Goal: Task Accomplishment & Management: Complete application form

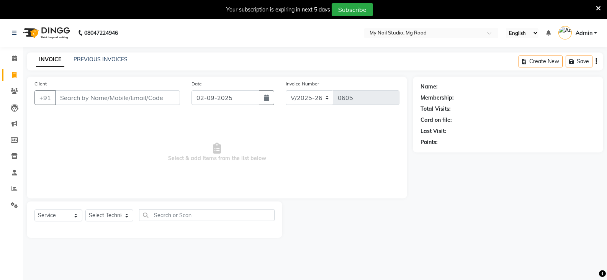
select select "6915"
select select "service"
click at [137, 90] on input "Client" at bounding box center [117, 97] width 125 height 15
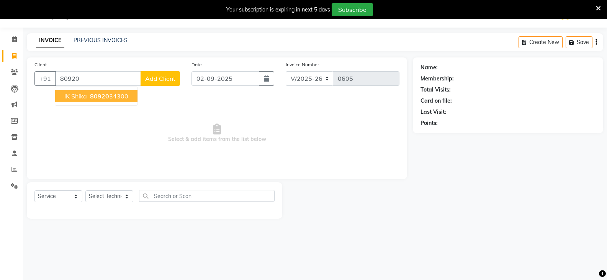
click at [98, 99] on span "80920" at bounding box center [99, 96] width 19 height 8
type input "8092034300"
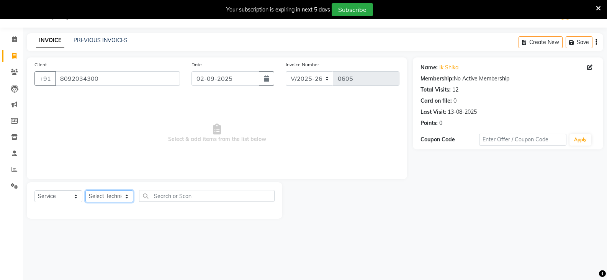
click at [108, 197] on select "Select Technician [PERSON_NAME] DISHA [PERSON_NAME] MANAGER [PERSON_NAME]" at bounding box center [109, 196] width 48 height 12
select select "69748"
click at [85, 190] on select "Select Technician [PERSON_NAME] DISHA [PERSON_NAME] MANAGER [PERSON_NAME]" at bounding box center [109, 196] width 48 height 12
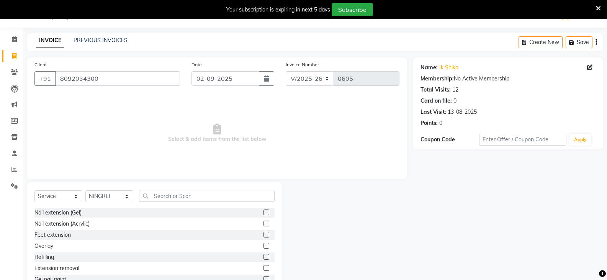
click at [264, 278] on label at bounding box center [267, 279] width 6 height 6
click at [264, 278] on input "checkbox" at bounding box center [266, 279] width 5 height 5
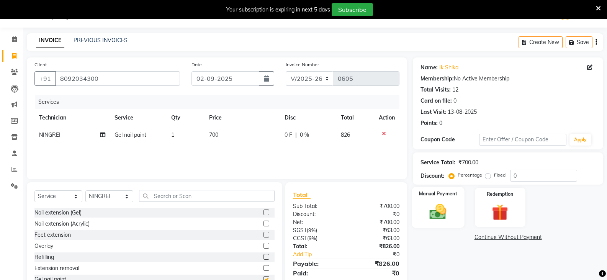
checkbox input "false"
click at [431, 202] on img at bounding box center [437, 212] width 27 height 20
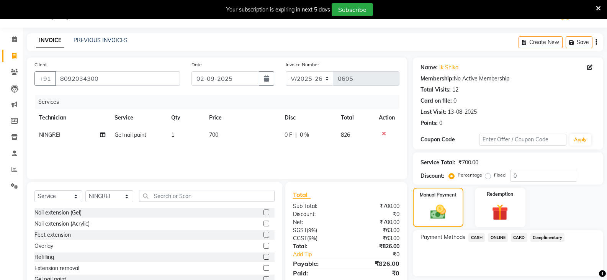
click at [495, 237] on span "ONLINE" at bounding box center [498, 237] width 20 height 9
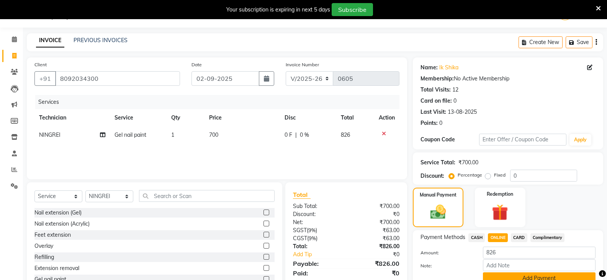
click at [522, 276] on button "Add Payment" at bounding box center [539, 278] width 113 height 12
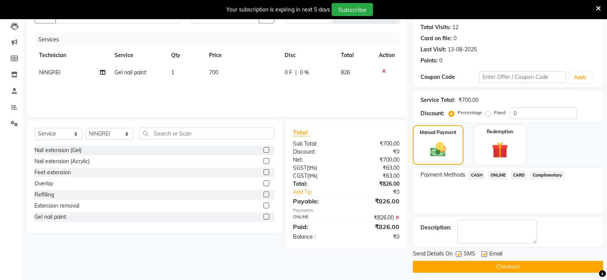
scroll to position [86, 0]
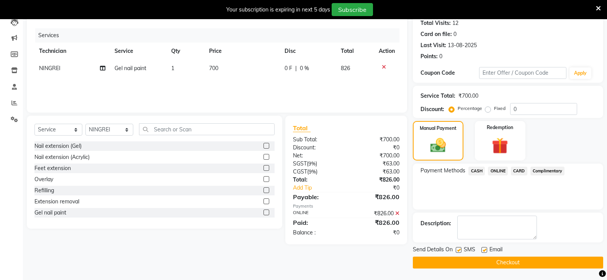
click at [481, 261] on button "Checkout" at bounding box center [508, 263] width 190 height 12
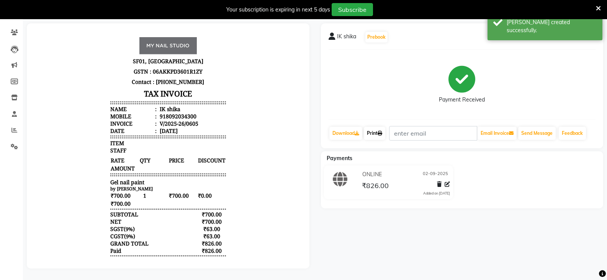
click at [379, 127] on link "Print" at bounding box center [374, 133] width 21 height 13
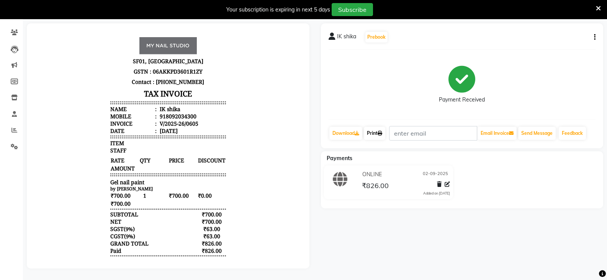
scroll to position [19, 0]
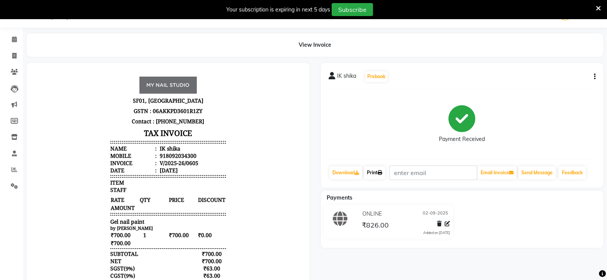
select select "6915"
select select "service"
